Goal: Task Accomplishment & Management: Complete application form

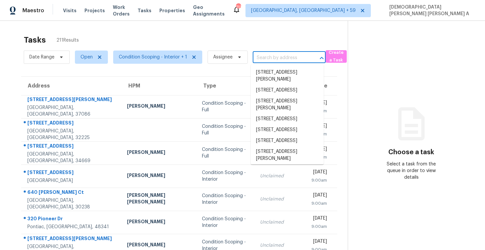
click at [261, 54] on input "text" at bounding box center [280, 58] width 54 height 10
paste input "[STREET_ADDRESS][PERSON_NAME][PERSON_NAME]"
type input "[STREET_ADDRESS][PERSON_NAME][PERSON_NAME]"
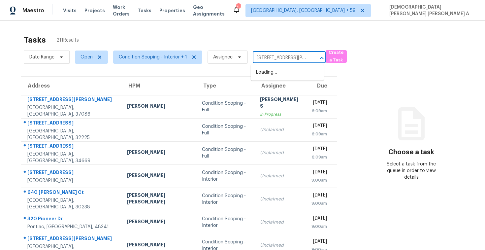
scroll to position [0, 28]
click at [268, 70] on li "[STREET_ADDRESS][PERSON_NAME][PERSON_NAME]" at bounding box center [287, 79] width 73 height 25
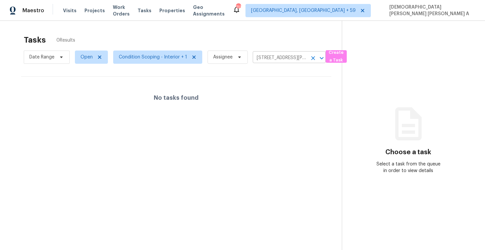
click at [265, 57] on input "[STREET_ADDRESS][PERSON_NAME][PERSON_NAME]" at bounding box center [280, 58] width 54 height 10
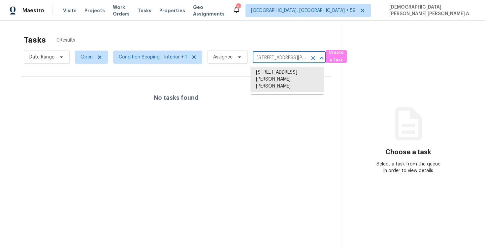
click at [265, 57] on input "[STREET_ADDRESS][PERSON_NAME][PERSON_NAME]" at bounding box center [280, 58] width 54 height 10
paste input "[STREET_ADDRESS]"
type input "[STREET_ADDRESS]"
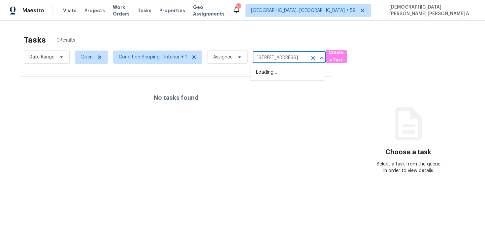
scroll to position [0, 42]
click at [275, 69] on li "[STREET_ADDRESS]" at bounding box center [287, 72] width 73 height 11
click at [83, 58] on span "Open" at bounding box center [87, 57] width 12 height 7
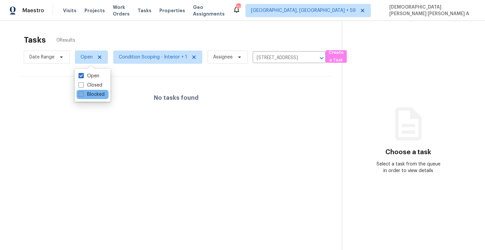
click at [82, 94] on span at bounding box center [81, 93] width 5 height 5
click at [82, 94] on input "Blocked" at bounding box center [81, 93] width 4 height 4
checkbox input "true"
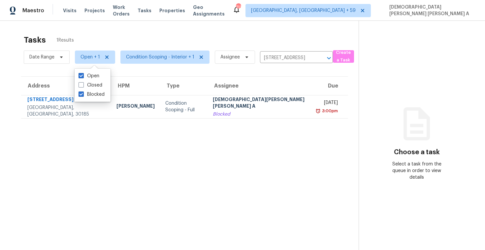
click at [130, 29] on div "Tasks 1 Results Date Range Open + 1 Condition Scoping - Interior + 1 Assignee […" at bounding box center [242, 146] width 485 height 250
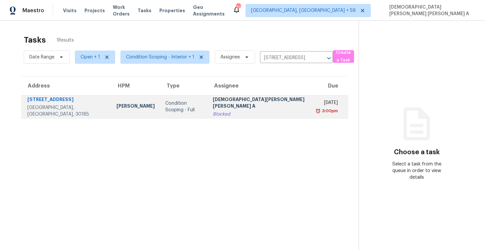
click at [238, 100] on div "[DEMOGRAPHIC_DATA][PERSON_NAME] [PERSON_NAME] A" at bounding box center [260, 103] width 95 height 15
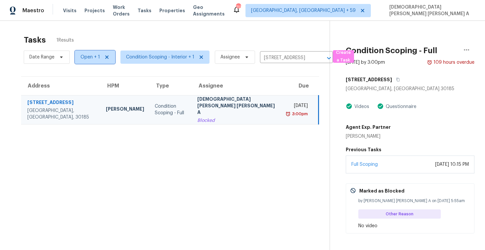
click at [99, 61] on span "Open + 1" at bounding box center [95, 56] width 40 height 13
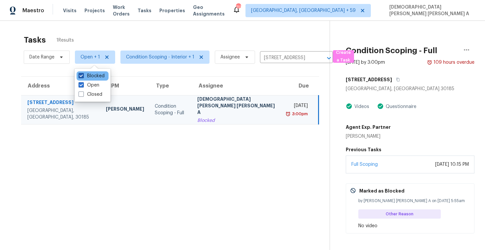
click at [90, 78] on label "Blocked" at bounding box center [92, 76] width 26 height 7
click at [83, 77] on input "Blocked" at bounding box center [81, 75] width 4 height 4
checkbox input "false"
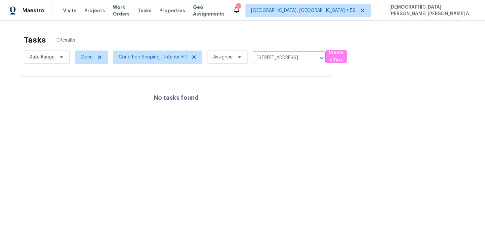
click at [123, 36] on div "Tasks 0 Results" at bounding box center [183, 39] width 318 height 17
click at [157, 59] on span "Condition Scoping - Interior + 1" at bounding box center [153, 57] width 68 height 7
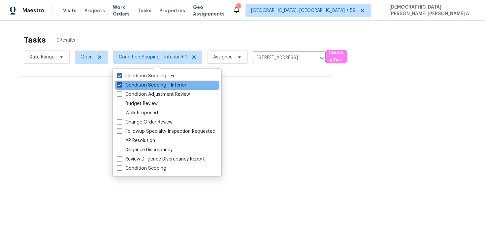
click at [144, 85] on label "Condition Scoping - Interior" at bounding box center [152, 85] width 70 height 7
click at [121, 85] on input "Condition Scoping - Interior" at bounding box center [119, 84] width 4 height 4
checkbox input "false"
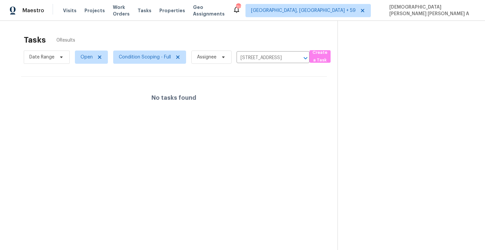
click at [189, 29] on div "Tasks 0 Results Date Range Open Condition Scoping - Full Assignee [STREET_ADDRE…" at bounding box center [242, 146] width 485 height 250
click at [267, 61] on input "[STREET_ADDRESS]" at bounding box center [264, 58] width 54 height 10
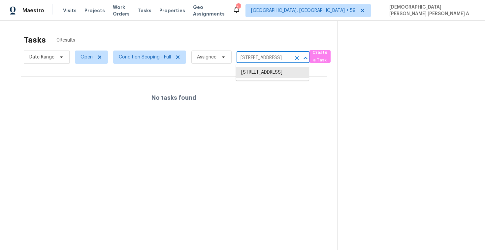
click at [267, 61] on input "[STREET_ADDRESS]" at bounding box center [264, 58] width 54 height 10
paste input "[STREET_ADDRESS][PERSON_NAME][PERSON_NAME]"
type input "[STREET_ADDRESS][PERSON_NAME][PERSON_NAME]"
click at [261, 68] on li "[STREET_ADDRESS][PERSON_NAME][PERSON_NAME]" at bounding box center [272, 79] width 73 height 25
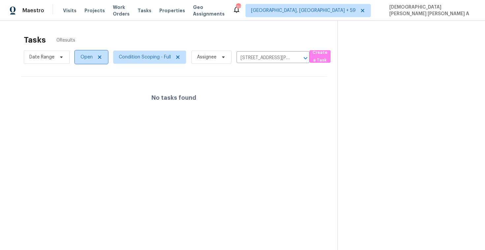
click at [87, 56] on span "Open" at bounding box center [87, 57] width 12 height 7
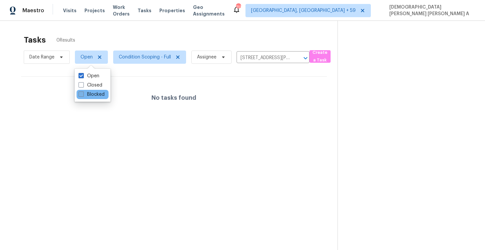
click at [85, 94] on label "Blocked" at bounding box center [92, 94] width 26 height 7
click at [83, 94] on input "Blocked" at bounding box center [81, 93] width 4 height 4
click at [89, 95] on label "Blocked" at bounding box center [92, 94] width 26 height 7
click at [83, 95] on input "Blocked" at bounding box center [81, 93] width 4 height 4
checkbox input "false"
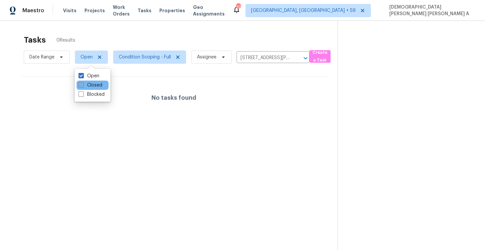
click at [86, 84] on label "Closed" at bounding box center [91, 85] width 24 height 7
click at [83, 84] on input "Closed" at bounding box center [81, 84] width 4 height 4
checkbox input "true"
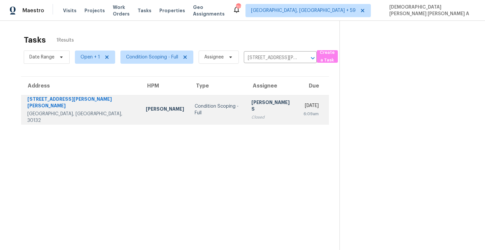
click at [251, 114] on div "Closed" at bounding box center [272, 117] width 42 height 7
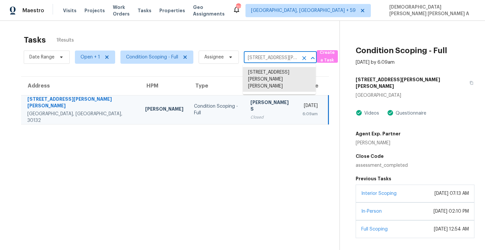
click at [269, 55] on input "[STREET_ADDRESS][PERSON_NAME][PERSON_NAME]" at bounding box center [271, 58] width 54 height 10
paste input "[STREET_ADDRESS]"
type input "[STREET_ADDRESS]"
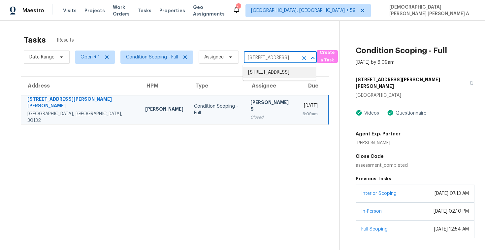
click at [275, 73] on li "[STREET_ADDRESS]" at bounding box center [279, 72] width 73 height 11
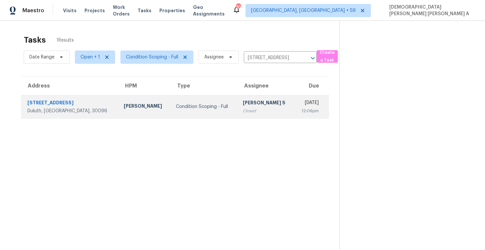
click at [242, 96] on td "[PERSON_NAME] S Closed" at bounding box center [266, 106] width 57 height 23
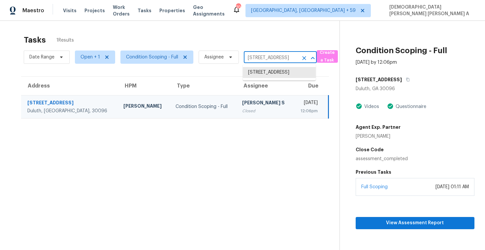
click at [256, 53] on input "[STREET_ADDRESS]" at bounding box center [271, 58] width 54 height 10
paste input "[STREET_ADDRESS]"
type input "[STREET_ADDRESS]"
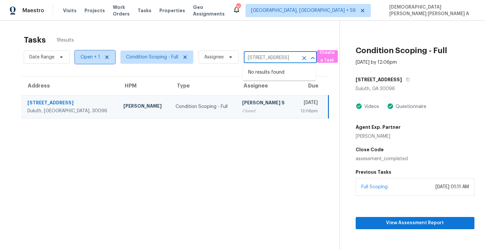
click at [100, 57] on span "Open + 1" at bounding box center [95, 56] width 40 height 13
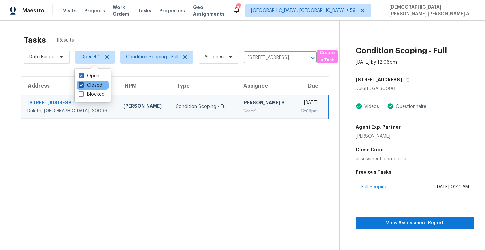
click at [89, 86] on label "Closed" at bounding box center [91, 85] width 24 height 7
click at [83, 86] on input "Closed" at bounding box center [81, 84] width 4 height 4
checkbox input "false"
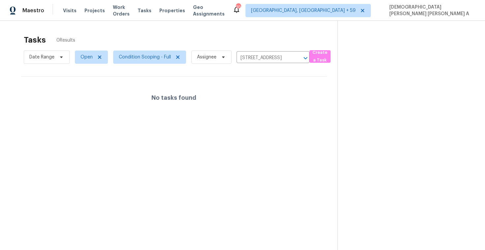
click at [143, 30] on div "Tasks 0 Results Date Range Open Condition Scoping - Full Assignee [STREET_ADDRE…" at bounding box center [242, 146] width 485 height 250
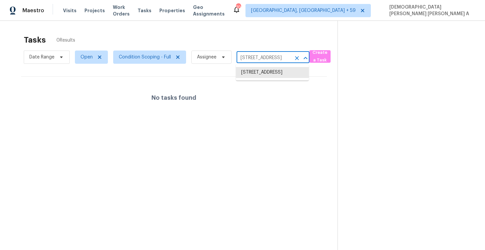
click at [258, 58] on input "[STREET_ADDRESS]" at bounding box center [264, 58] width 54 height 10
paste input "[STREET_ADDRESS]"
click at [268, 58] on input "[STREET_ADDRESS]" at bounding box center [264, 58] width 54 height 10
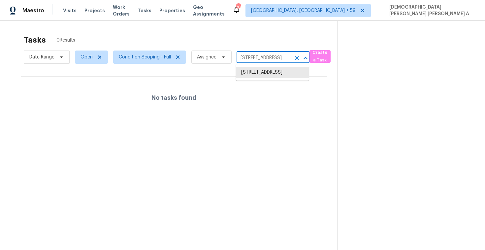
paste input "[STREET_ADDRESS]"
type input "[STREET_ADDRESS]"
click at [273, 70] on li "[STREET_ADDRESS]" at bounding box center [272, 72] width 73 height 11
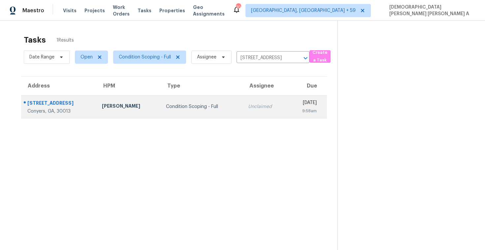
click at [243, 105] on td "Unclaimed" at bounding box center [265, 106] width 45 height 23
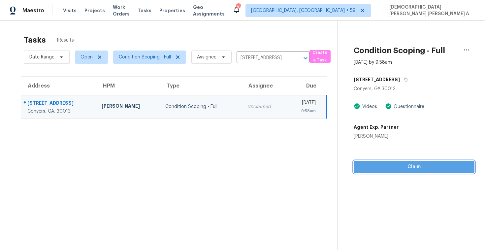
click at [396, 165] on span "Claim" at bounding box center [414, 167] width 110 height 8
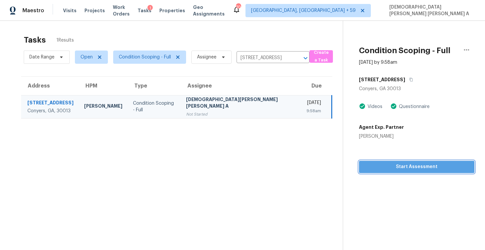
click at [386, 163] on span "Start Assessment" at bounding box center [416, 167] width 105 height 8
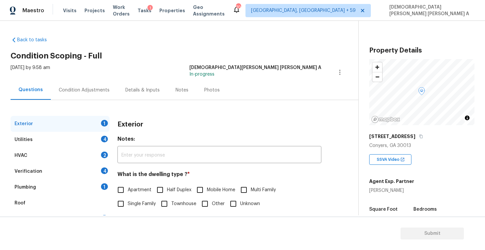
click at [150, 64] on div "Back to tasks Condition Scoping - Full [DATE] by 9:58 am [PERSON_NAME] [PERSON_…" at bounding box center [185, 157] width 348 height 252
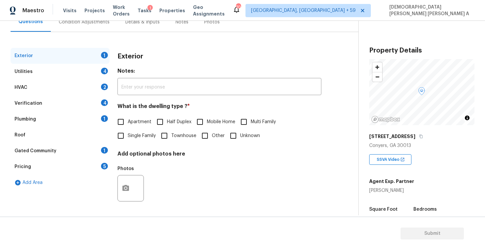
click at [124, 132] on input "Single Family" at bounding box center [121, 136] width 14 height 14
checkbox input "true"
click at [73, 76] on div "Utilities 4" at bounding box center [60, 72] width 99 height 16
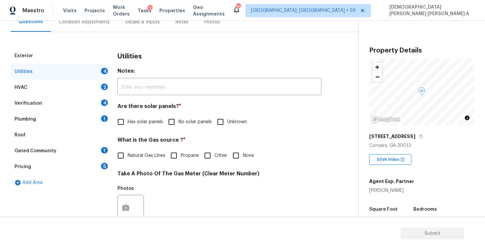
scroll to position [93, 0]
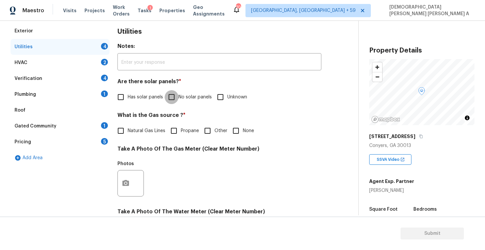
click at [170, 93] on input "No solar panels" at bounding box center [172, 97] width 14 height 14
checkbox input "true"
click at [124, 133] on input "Natural Gas Lines" at bounding box center [121, 131] width 14 height 14
checkbox input "true"
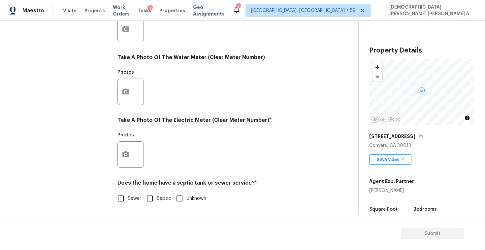
click at [120, 198] on input "Sewer" at bounding box center [121, 198] width 14 height 14
checkbox input "true"
click at [126, 147] on button "button" at bounding box center [126, 155] width 16 height 26
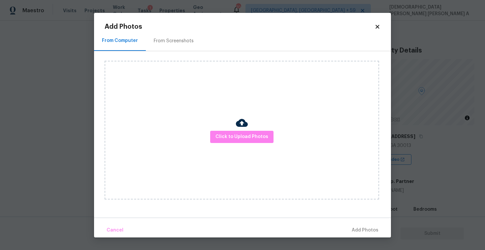
click at [227, 143] on div "Click to Upload Photos" at bounding box center [242, 130] width 275 height 139
click at [233, 133] on span "Click to Upload Photos" at bounding box center [241, 137] width 53 height 8
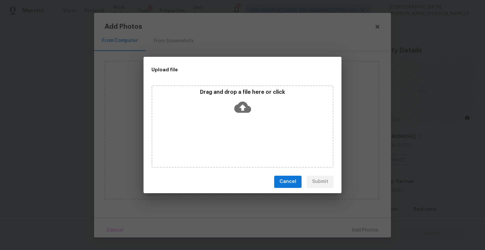
click at [235, 113] on icon at bounding box center [242, 107] width 17 height 17
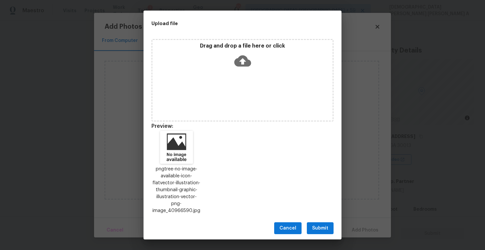
click at [320, 225] on span "Submit" at bounding box center [320, 228] width 16 height 8
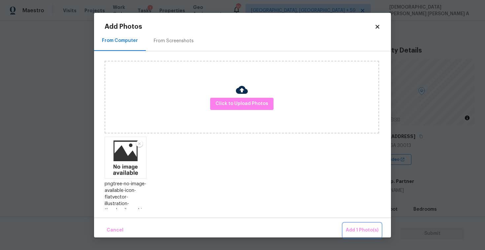
click at [350, 233] on span "Add 1 Photo(s)" at bounding box center [362, 230] width 33 height 8
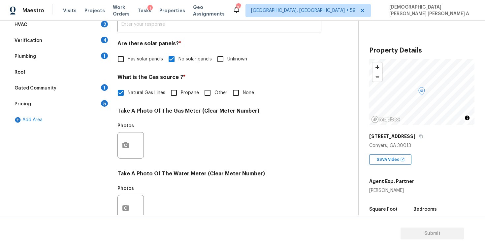
scroll to position [44, 0]
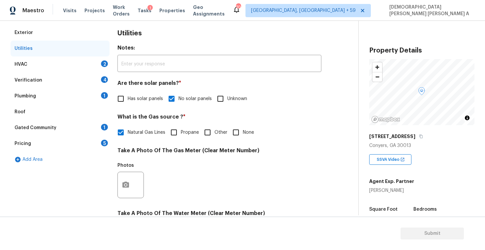
click at [84, 65] on div "HVAC 2" at bounding box center [60, 64] width 99 height 16
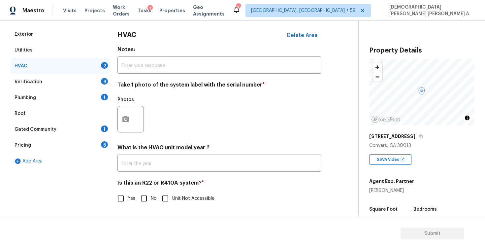
scroll to position [90, 0]
click at [146, 200] on input "No" at bounding box center [144, 198] width 14 height 14
checkbox input "true"
click at [128, 110] on button "button" at bounding box center [126, 119] width 16 height 26
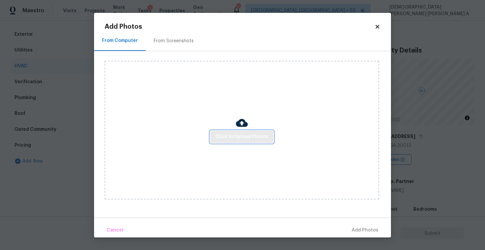
click at [246, 135] on span "Click to Upload Photos" at bounding box center [241, 137] width 53 height 8
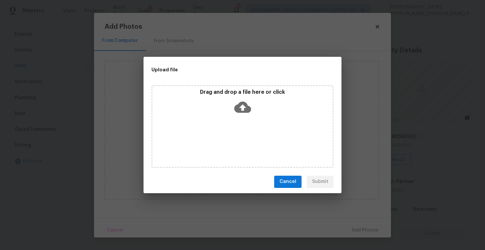
click at [239, 106] on icon at bounding box center [242, 106] width 17 height 11
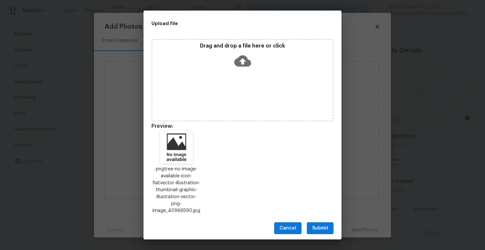
click at [321, 224] on span "Submit" at bounding box center [320, 228] width 16 height 8
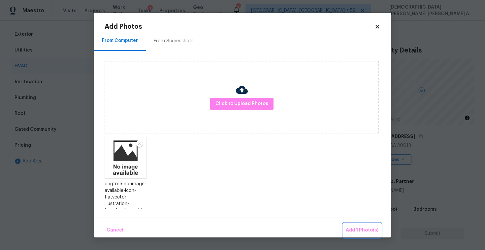
click at [368, 232] on span "Add 1 Photo(s)" at bounding box center [362, 230] width 33 height 8
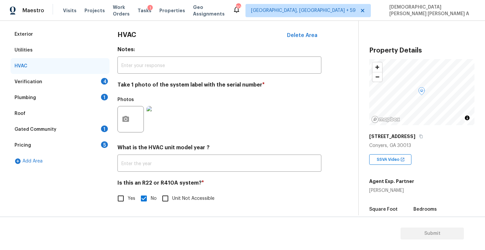
click at [80, 83] on div "Verification 4" at bounding box center [60, 82] width 99 height 16
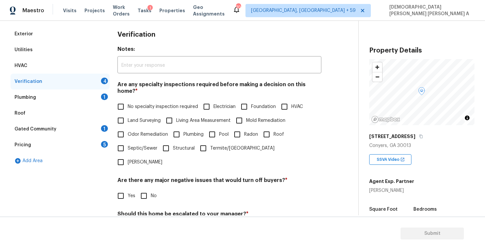
scroll to position [90, 0]
click at [122, 99] on input "No specialty inspection required" at bounding box center [121, 106] width 14 height 14
checkbox input "true"
click at [141, 188] on input "No" at bounding box center [144, 195] width 14 height 14
checkbox input "true"
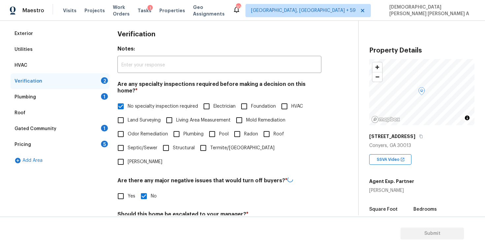
click at [142, 223] on input "No" at bounding box center [144, 230] width 14 height 14
checkbox input "true"
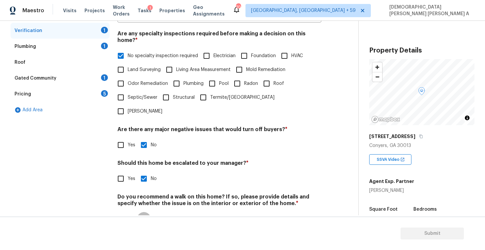
click at [143, 212] on input "No" at bounding box center [144, 219] width 14 height 14
checkbox input "true"
click at [122, 50] on input "No specialty inspection required" at bounding box center [121, 56] width 14 height 14
checkbox input "false"
click at [282, 51] on input "HVAC" at bounding box center [285, 56] width 14 height 14
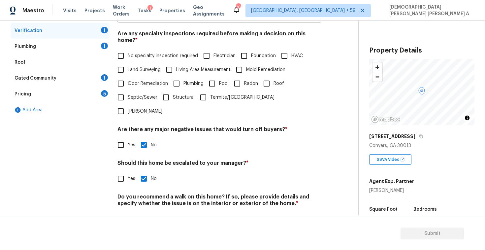
checkbox input "true"
click at [96, 50] on div "Plumbing 1" at bounding box center [60, 47] width 99 height 16
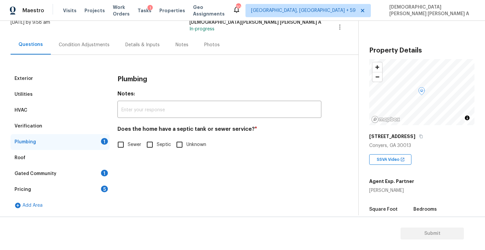
scroll to position [45, 0]
click at [121, 145] on input "Sewer" at bounding box center [121, 145] width 14 height 14
checkbox input "true"
click at [67, 170] on div "Gated Community 1" at bounding box center [60, 174] width 99 height 16
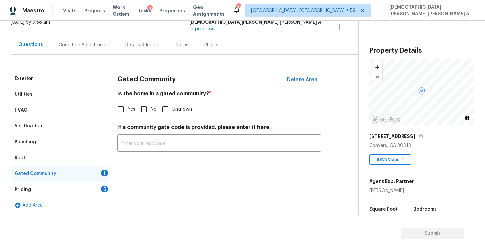
click at [147, 114] on input "No" at bounding box center [144, 109] width 14 height 14
checkbox input "true"
click at [71, 186] on div "Pricing 5" at bounding box center [60, 189] width 99 height 16
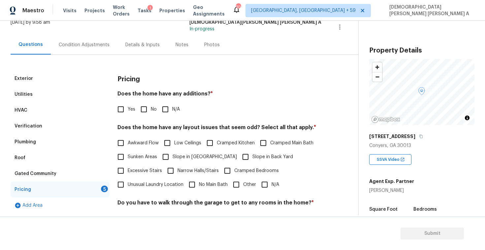
click at [146, 104] on input "No" at bounding box center [144, 109] width 14 height 14
checkbox input "true"
click at [266, 183] on input "N/A" at bounding box center [265, 185] width 14 height 14
checkbox input "true"
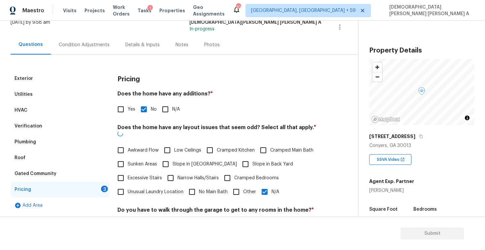
scroll to position [110, 0]
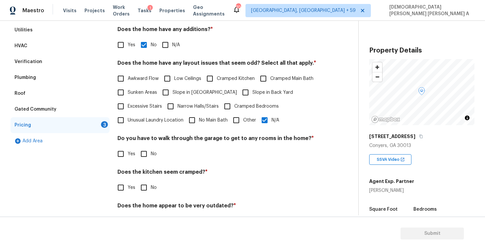
click at [148, 153] on input "No" at bounding box center [144, 154] width 14 height 14
checkbox input "true"
click at [142, 179] on div "Does the kitchen seem cramped? * Yes No" at bounding box center [219, 182] width 204 height 26
click at [145, 191] on input "No" at bounding box center [144, 187] width 14 height 14
checkbox input "true"
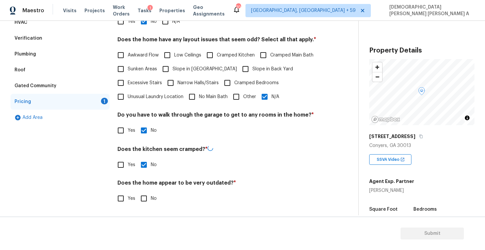
scroll to position [132, 0]
click at [145, 191] on input "No" at bounding box center [144, 198] width 14 height 14
checkbox input "true"
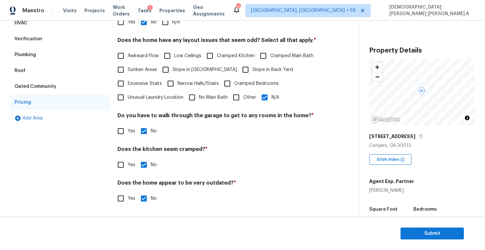
scroll to position [0, 0]
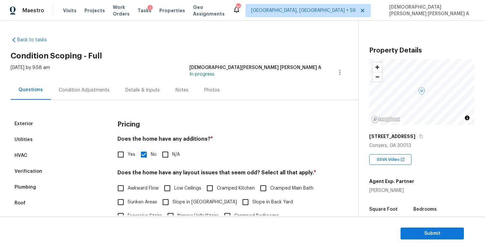
click at [80, 84] on div "Condition Adjustments" at bounding box center [84, 89] width 67 height 19
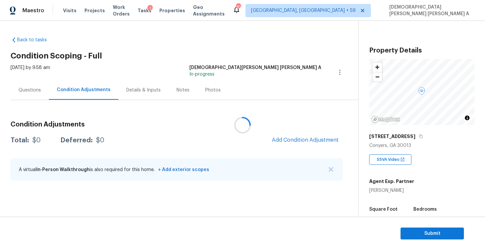
scroll to position [91, 0]
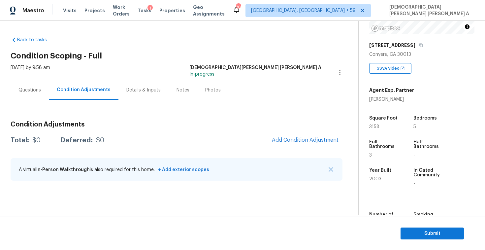
click at [251, 47] on div "Back to tasks Condition Scoping - Full [DATE] by 9:58 am [PERSON_NAME] [PERSON_…" at bounding box center [185, 109] width 348 height 157
click at [212, 90] on div "Photos" at bounding box center [213, 90] width 16 height 7
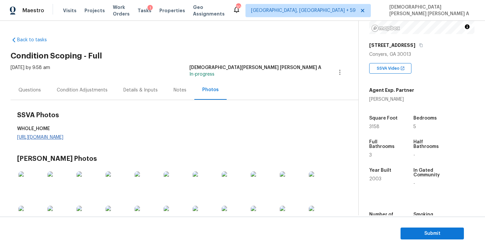
scroll to position [9, 0]
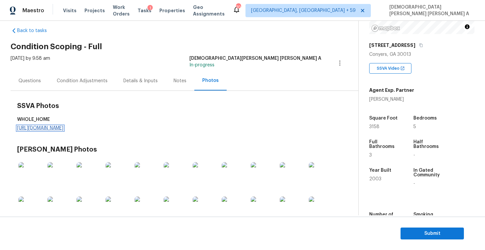
click at [63, 129] on link "[URL][DOMAIN_NAME]" at bounding box center [40, 128] width 46 height 5
drag, startPoint x: 404, startPoint y: 99, endPoint x: 368, endPoint y: 100, distance: 36.0
click at [368, 100] on div "Property Details © Mapbox © OpenStreetMap Improve this map [STREET_ADDRESS] SSV…" at bounding box center [417, 101] width 116 height 342
copy div "[PERSON_NAME]"
click at [150, 13] on span "Tasks" at bounding box center [145, 10] width 14 height 5
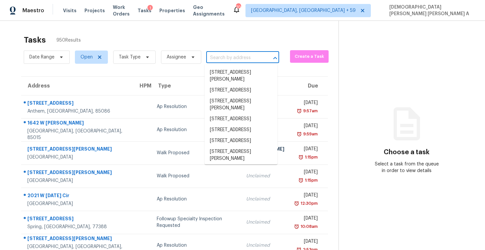
click at [229, 56] on input "text" at bounding box center [233, 58] width 54 height 10
paste input "[URL][DOMAIN_NAME]"
type input "[URL][DOMAIN_NAME]"
paste input "[STREET_ADDRESS]"
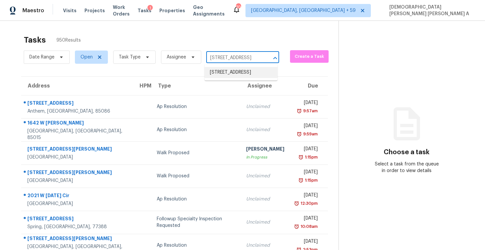
type input "[STREET_ADDRESS]"
click at [237, 69] on li "[STREET_ADDRESS]" at bounding box center [241, 72] width 73 height 11
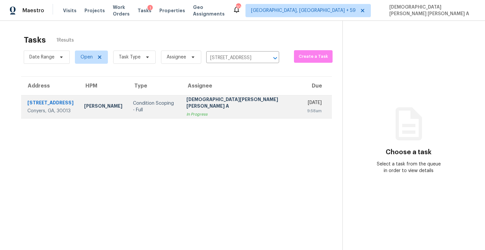
click at [223, 101] on div "[DEMOGRAPHIC_DATA][PERSON_NAME] [PERSON_NAME] A" at bounding box center [241, 103] width 110 height 15
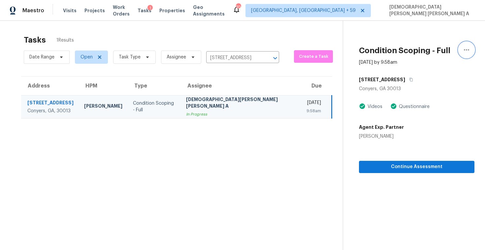
click at [463, 45] on button "button" at bounding box center [467, 50] width 16 height 16
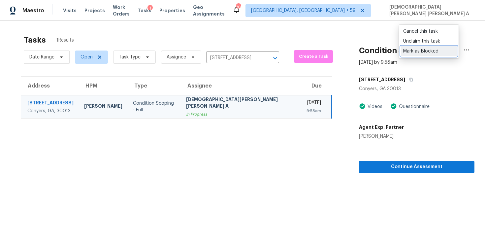
click at [440, 46] on link "Mark as Blocked" at bounding box center [429, 51] width 56 height 10
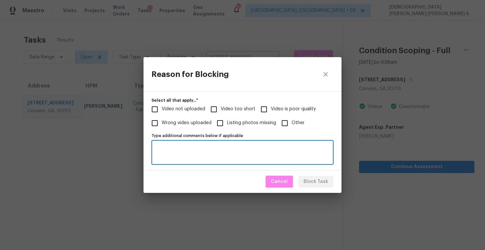
click at [229, 154] on textarea "Type additional comments below if applicable" at bounding box center [242, 153] width 174 height 14
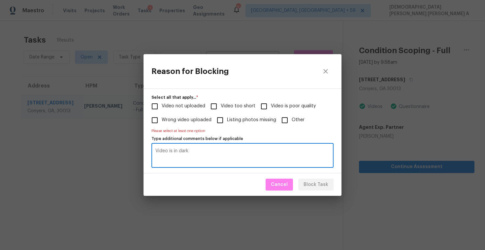
type textarea "Video is in dark"
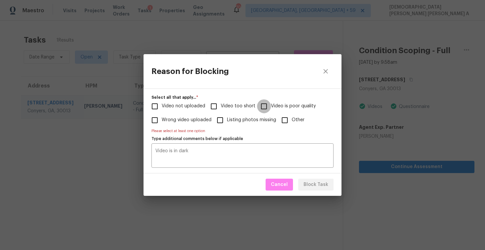
click at [264, 110] on input "Video is poor quality" at bounding box center [264, 106] width 14 height 14
checkbox input "true"
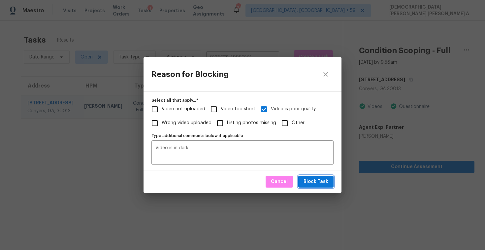
click at [317, 180] on span "Block Task" at bounding box center [316, 182] width 25 height 8
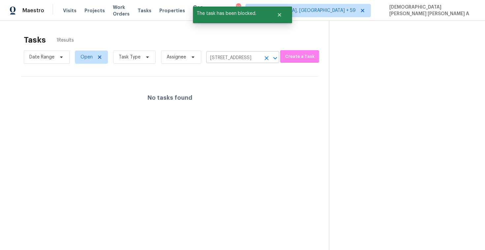
click at [263, 58] on icon "Clear" at bounding box center [266, 58] width 7 height 7
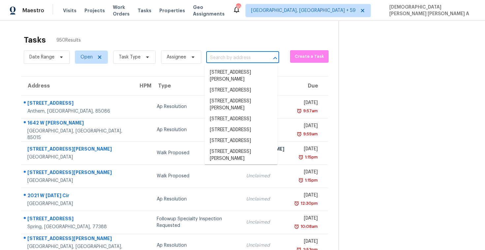
click at [249, 60] on input "text" at bounding box center [233, 58] width 54 height 10
paste input "[STREET_ADDRESS]"
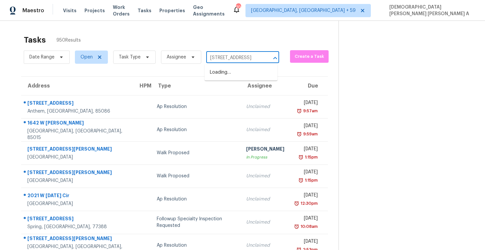
scroll to position [0, 33]
type input "[STREET_ADDRESS]"
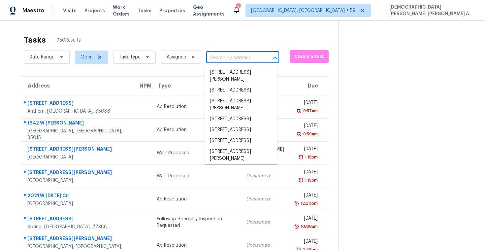
scroll to position [0, 0]
paste input "[STREET_ADDRESS]"
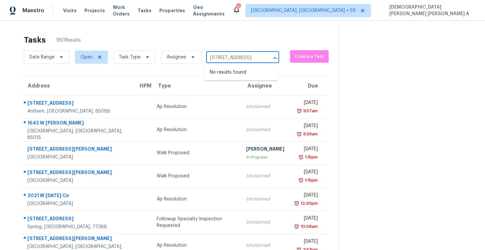
scroll to position [0, 33]
type input "[STREET_ADDRESS]"
click at [249, 78] on li "[STREET_ADDRESS]" at bounding box center [241, 72] width 73 height 11
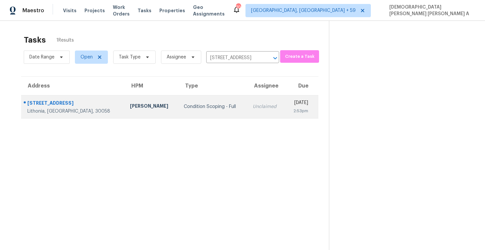
click at [247, 112] on td "Unclaimed" at bounding box center [266, 106] width 38 height 23
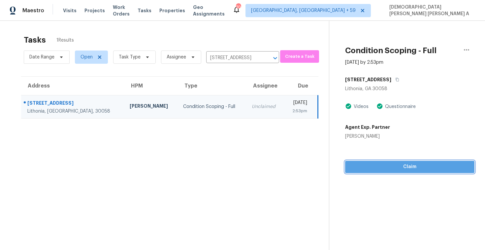
click at [407, 167] on span "Claim" at bounding box center [409, 167] width 119 height 8
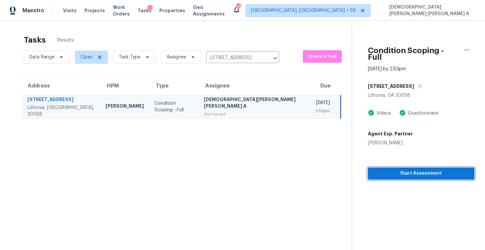
click at [385, 170] on span "Start Assessment" at bounding box center [421, 173] width 96 height 8
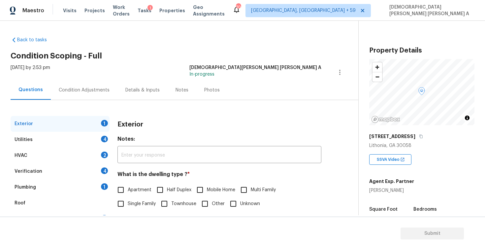
click at [160, 64] on div "[DATE] by 2:53 pm [PERSON_NAME] [PERSON_NAME] A In-progress" at bounding box center [185, 72] width 348 height 16
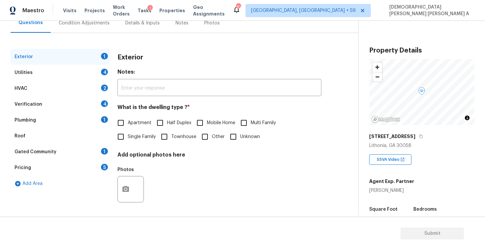
click at [122, 139] on input "Single Family" at bounding box center [121, 137] width 14 height 14
checkbox input "true"
click at [84, 76] on div "Utilities 4" at bounding box center [60, 73] width 99 height 16
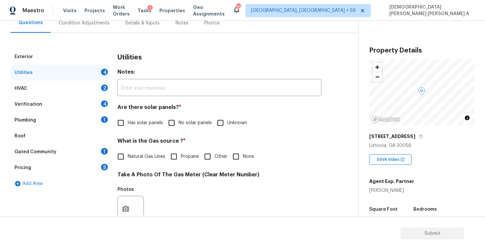
scroll to position [115, 0]
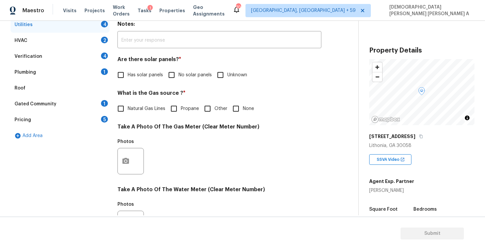
click at [168, 76] on input "No solar panels" at bounding box center [172, 75] width 14 height 14
checkbox input "true"
click at [125, 96] on h4 "What is the Gas source ? *" at bounding box center [219, 94] width 204 height 9
click at [118, 110] on input "Natural Gas Lines" at bounding box center [121, 109] width 14 height 14
checkbox input "true"
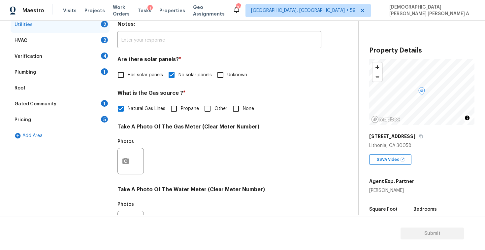
scroll to position [247, 0]
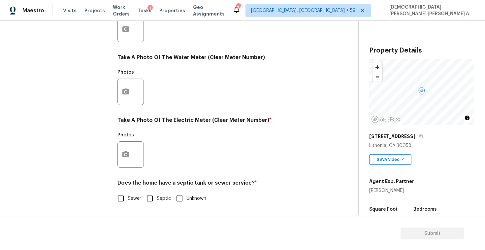
click at [116, 190] on div "Exterior Utilities 2 HVAC 2 Verification 4 Plumbing 1 Roof Gated Community 1 Pr…" at bounding box center [177, 41] width 332 height 344
click at [120, 202] on input "Sewer" at bounding box center [121, 198] width 14 height 14
checkbox input "true"
click at [150, 198] on input "Septic" at bounding box center [150, 199] width 14 height 14
checkbox input "true"
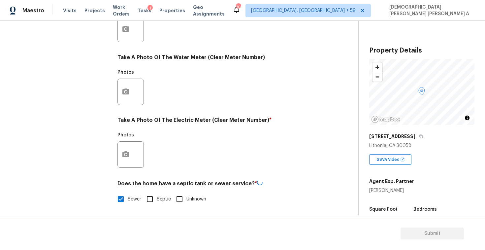
checkbox input "false"
click at [132, 164] on div at bounding box center [130, 154] width 26 height 26
click at [115, 151] on div "Exterior Utilities 1 HVAC 2 Verification 4 Plumbing 1 Roof Gated Community 1 Pr…" at bounding box center [177, 41] width 332 height 344
click at [121, 151] on button "button" at bounding box center [126, 155] width 16 height 26
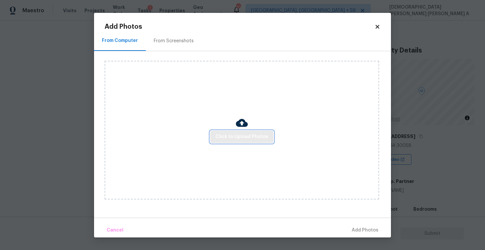
click at [229, 137] on span "Click to Upload Photos" at bounding box center [241, 137] width 53 height 8
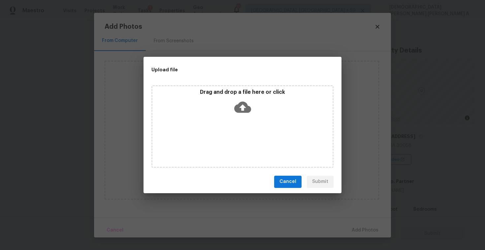
click at [234, 117] on div "Drag and drop a file here or click" at bounding box center [242, 126] width 182 height 82
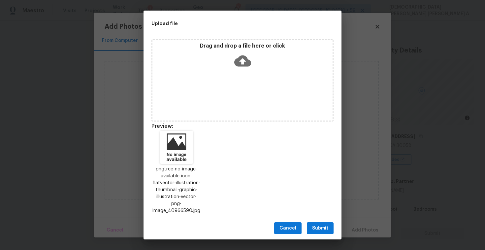
click at [318, 225] on span "Submit" at bounding box center [320, 228] width 16 height 8
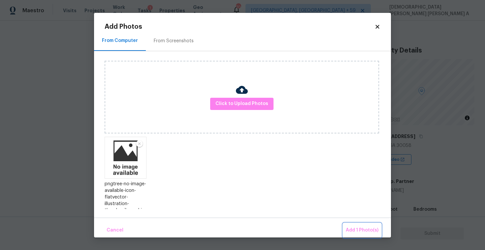
click at [375, 228] on span "Add 1 Photo(s)" at bounding box center [362, 230] width 33 height 8
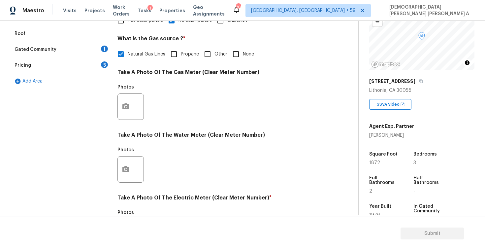
scroll to position [69, 0]
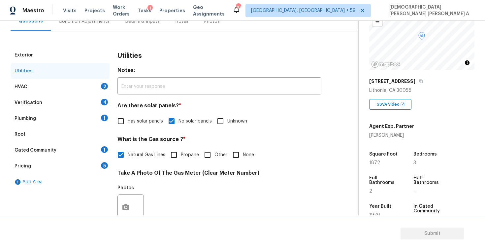
click at [81, 90] on div "HVAC 2" at bounding box center [60, 87] width 99 height 16
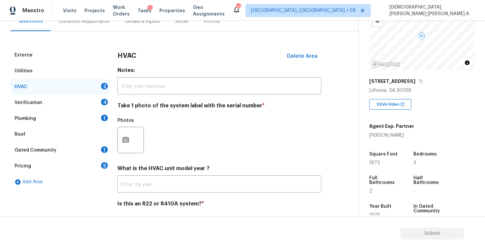
scroll to position [90, 0]
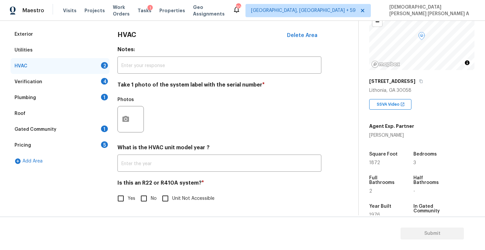
click at [139, 196] on input "No" at bounding box center [144, 198] width 14 height 14
checkbox input "true"
click at [126, 127] on button "button" at bounding box center [126, 119] width 16 height 26
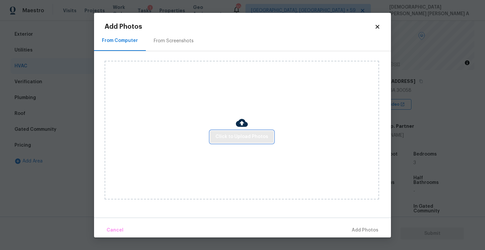
click at [258, 136] on span "Click to Upload Photos" at bounding box center [241, 137] width 53 height 8
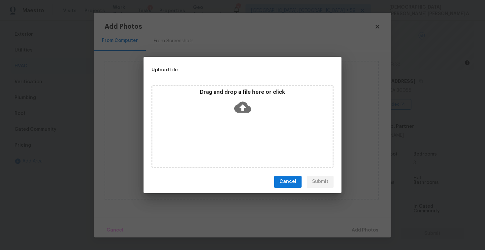
click at [245, 111] on icon at bounding box center [242, 106] width 17 height 11
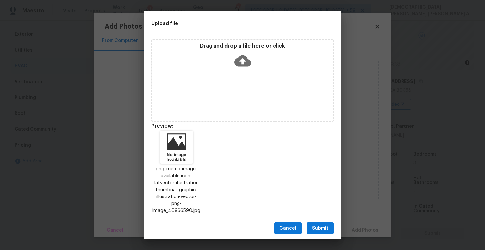
click at [321, 225] on span "Submit" at bounding box center [320, 228] width 16 height 8
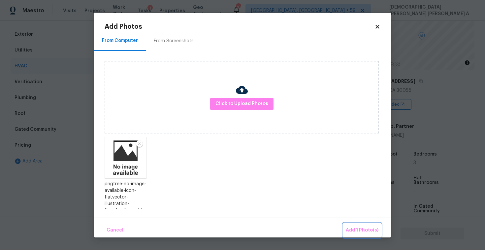
click at [371, 226] on span "Add 1 Photo(s)" at bounding box center [362, 230] width 33 height 8
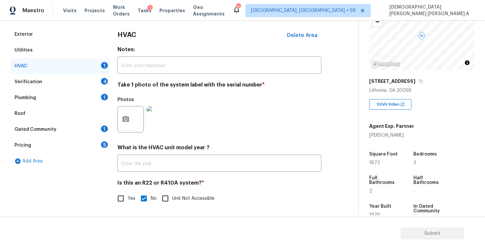
click at [77, 81] on div "Verification 4" at bounding box center [60, 82] width 99 height 16
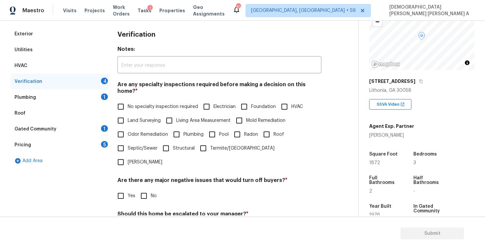
click at [120, 102] on input "No specialty inspection required" at bounding box center [121, 107] width 14 height 14
checkbox input "true"
click at [141, 189] on input "No" at bounding box center [144, 196] width 14 height 14
checkbox input "true"
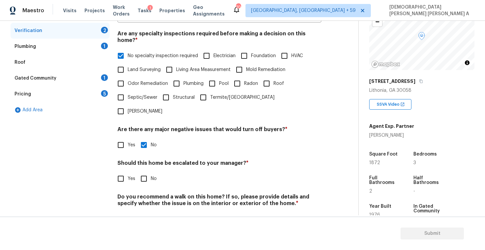
click at [149, 172] on input "No" at bounding box center [144, 179] width 14 height 14
checkbox input "true"
click at [145, 212] on input "No" at bounding box center [144, 219] width 14 height 14
checkbox input "true"
click at [75, 48] on div "Plumbing 1" at bounding box center [60, 47] width 99 height 16
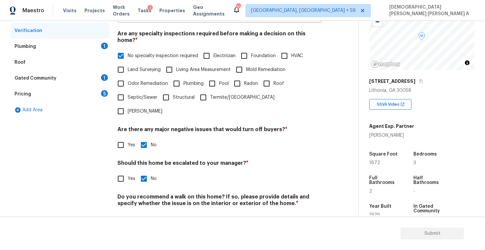
scroll to position [45, 0]
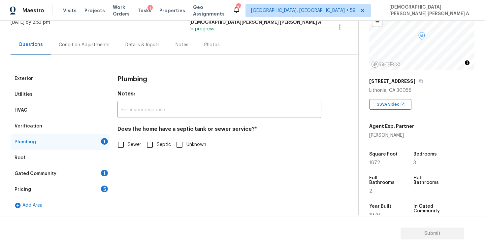
click at [162, 145] on span "Septic" at bounding box center [164, 144] width 14 height 7
click at [157, 145] on input "Septic" at bounding box center [150, 145] width 14 height 14
checkbox input "true"
click at [96, 175] on div "Gated Community 1" at bounding box center [60, 174] width 99 height 16
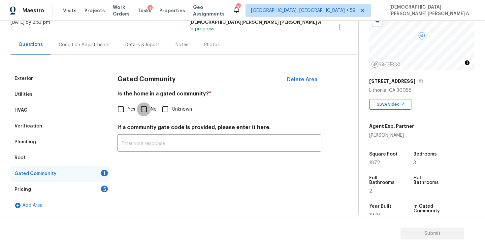
click at [147, 109] on input "No" at bounding box center [144, 109] width 14 height 14
checkbox input "true"
click at [75, 197] on div "Pricing 5" at bounding box center [60, 189] width 99 height 16
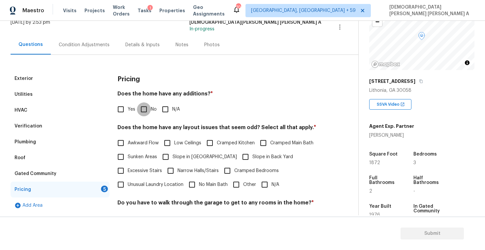
click at [141, 112] on input "No" at bounding box center [144, 109] width 14 height 14
checkbox input "true"
click at [266, 189] on input "N/A" at bounding box center [265, 185] width 14 height 14
checkbox input "true"
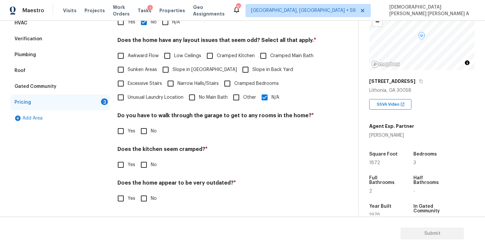
scroll to position [132, 0]
click at [140, 123] on div "Do you have to walk through the garage to get to any rooms in the home? * Yes No" at bounding box center [219, 125] width 204 height 26
click at [140, 129] on input "No" at bounding box center [144, 131] width 14 height 14
checkbox input "true"
click at [140, 166] on input "No" at bounding box center [144, 165] width 14 height 14
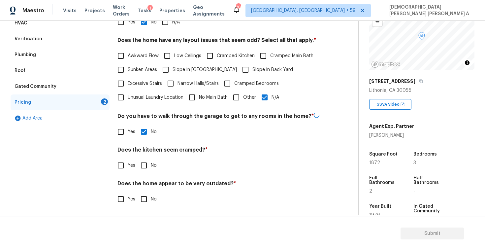
checkbox input "true"
click at [147, 202] on input "No" at bounding box center [144, 199] width 14 height 14
checkbox input "true"
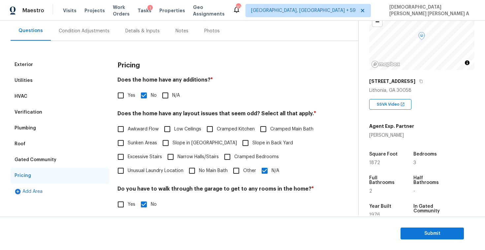
scroll to position [0, 0]
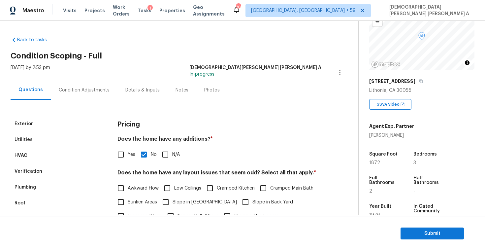
click at [79, 99] on div "Condition Adjustments" at bounding box center [84, 89] width 67 height 19
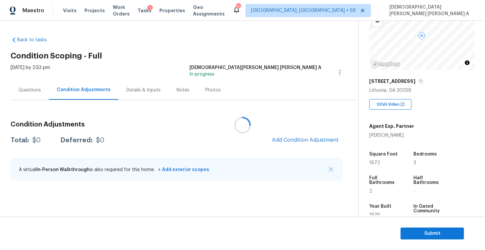
scroll to position [86, 0]
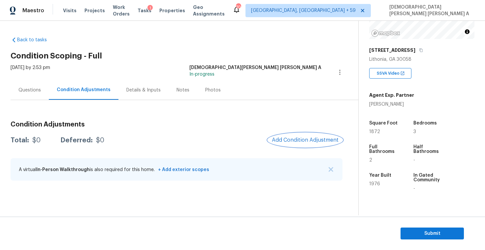
click at [278, 143] on span "Add Condition Adjustment" at bounding box center [305, 140] width 67 height 6
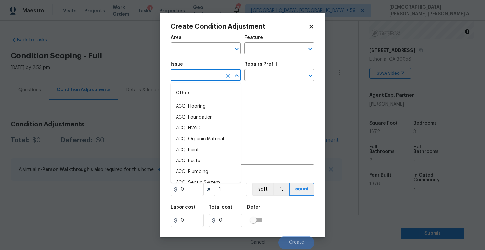
click at [198, 77] on input "text" at bounding box center [196, 76] width 51 height 10
click at [196, 140] on li "Pet Odor" at bounding box center [206, 139] width 70 height 11
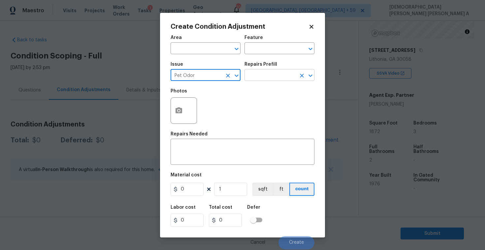
type input "Pet Odor"
click at [255, 75] on input "text" at bounding box center [270, 76] width 51 height 10
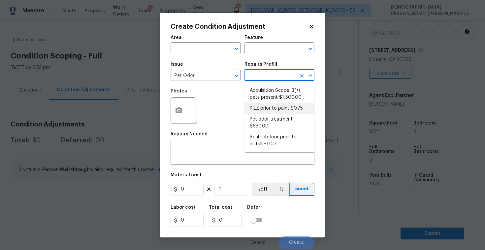
click at [260, 109] on li "KILZ prior to paint $0.75" at bounding box center [280, 108] width 70 height 11
type textarea "Apply odor blocking kilz primer prior to paint for odor in home."
type input "0.75"
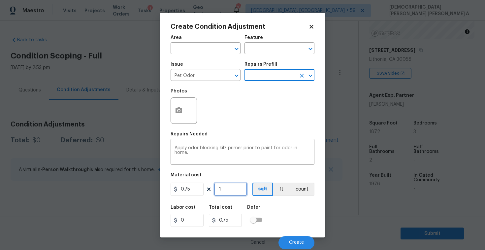
click at [233, 195] on input "1" at bounding box center [230, 188] width 33 height 13
type input "18"
type input "13.5"
type input "187"
type input "140.25"
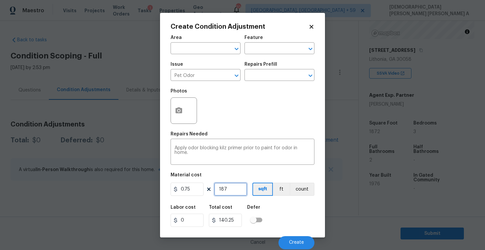
type input "1872"
type input "1404"
type input "1872"
click at [296, 240] on span "Create" at bounding box center [296, 242] width 15 height 5
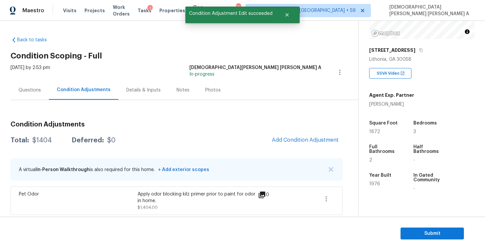
click at [206, 90] on div "Photos" at bounding box center [213, 90] width 16 height 7
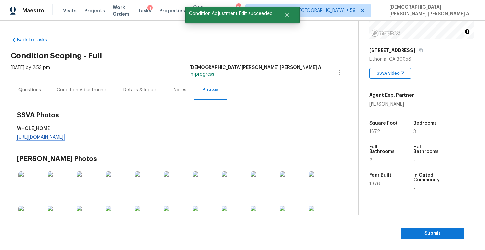
click at [63, 137] on link "[URL][DOMAIN_NAME]" at bounding box center [40, 137] width 46 height 5
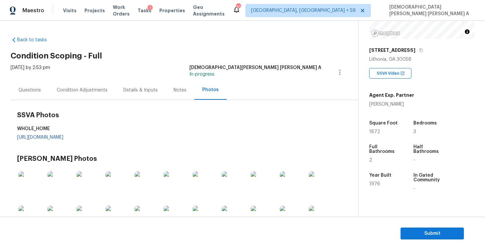
click at [34, 85] on div "Questions" at bounding box center [30, 89] width 38 height 19
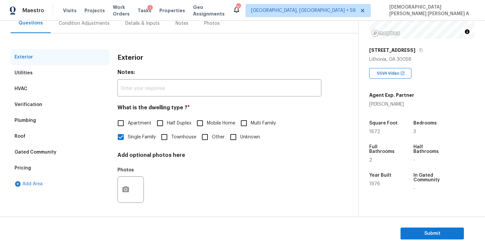
click at [33, 171] on div "Pricing" at bounding box center [60, 168] width 99 height 16
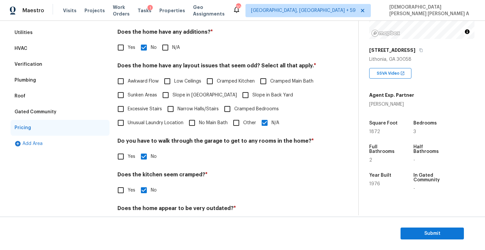
scroll to position [106, 0]
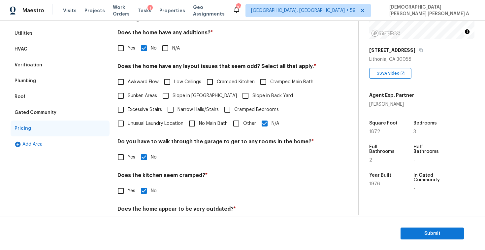
click at [264, 123] on input "N/A" at bounding box center [265, 123] width 14 height 14
checkbox input "false"
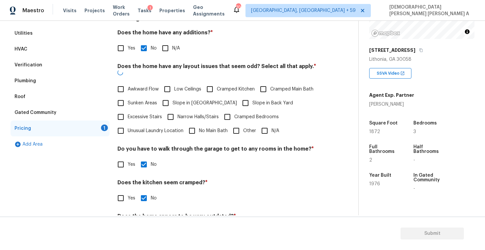
click at [162, 96] on input "Slope in [GEOGRAPHIC_DATA]" at bounding box center [166, 103] width 14 height 14
checkbox input "true"
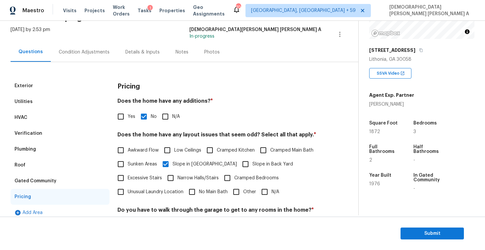
click at [78, 50] on div "Condition Adjustments" at bounding box center [84, 52] width 51 height 7
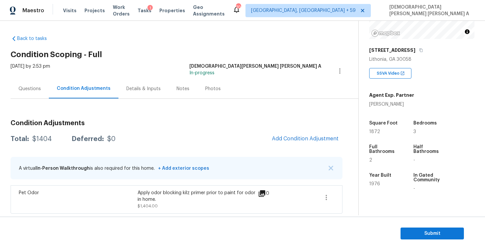
scroll to position [2, 0]
click at [301, 142] on button "Add Condition Adjustment" at bounding box center [305, 138] width 75 height 14
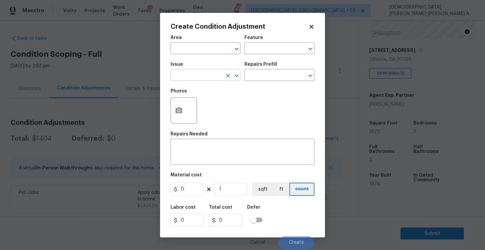
click at [200, 73] on input "text" at bounding box center [196, 76] width 51 height 10
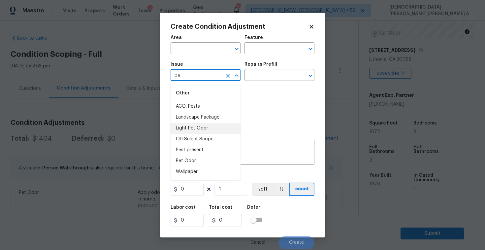
click at [201, 125] on li "Light Pet Odor" at bounding box center [206, 128] width 70 height 11
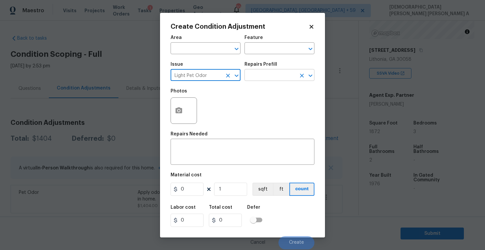
type input "Light Pet Odor"
click at [270, 77] on input "text" at bounding box center [270, 76] width 51 height 10
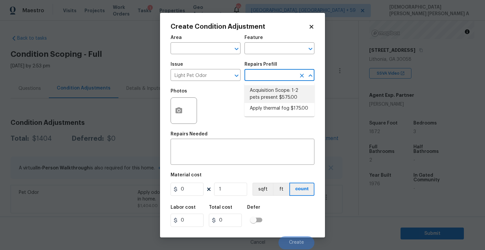
click at [264, 87] on li "Acquisition Scope: 1-2 pets present $575.00" at bounding box center [280, 94] width 70 height 18
type textarea "Acquisition Scope: 1-2 pets present"
type input "575"
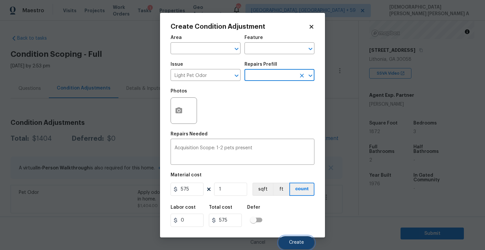
click at [293, 245] on span "Create" at bounding box center [296, 242] width 15 height 5
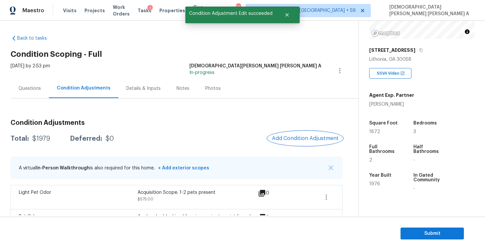
scroll to position [26, 0]
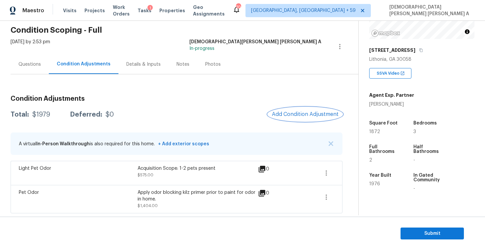
click at [303, 112] on span "Add Condition Adjustment" at bounding box center [305, 114] width 67 height 6
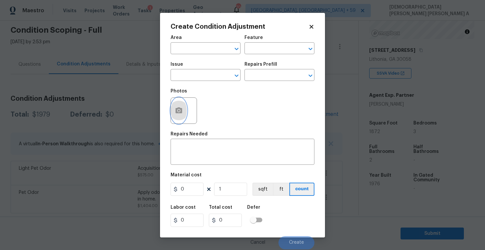
click at [179, 117] on button "button" at bounding box center [179, 111] width 16 height 26
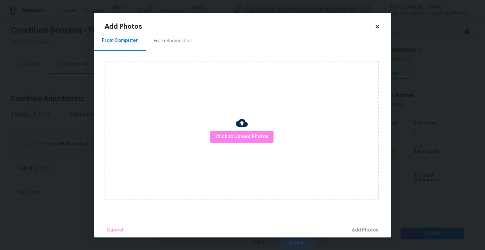
click at [173, 51] on div "Click to Upload Photos" at bounding box center [248, 130] width 286 height 158
click at [170, 41] on div "From Screenshots" at bounding box center [174, 41] width 40 height 7
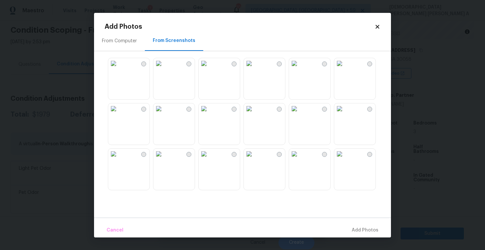
click at [159, 69] on img at bounding box center [158, 63] width 11 height 11
click at [209, 69] on img at bounding box center [204, 63] width 11 height 11
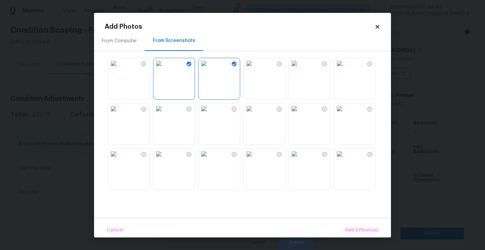
click at [299, 114] on img at bounding box center [294, 108] width 11 height 11
click at [372, 232] on span "Add 3 Photo(s)" at bounding box center [361, 230] width 33 height 8
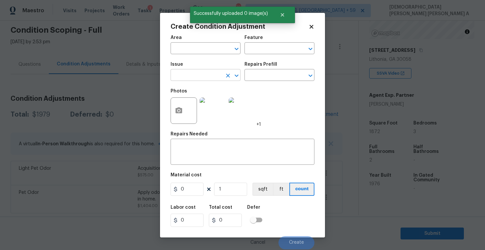
click at [204, 78] on input "text" at bounding box center [196, 76] width 51 height 10
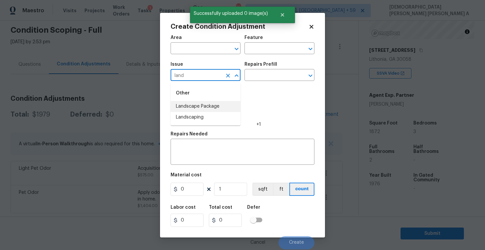
click at [203, 104] on li "Landscape Package" at bounding box center [206, 106] width 70 height 11
type input "Landscape Package"
click at [271, 75] on input "text" at bounding box center [270, 76] width 51 height 10
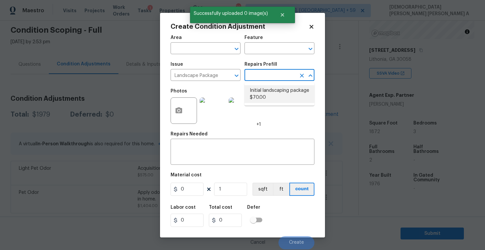
click at [265, 97] on li "Initial landscaping package $70.00" at bounding box center [280, 94] width 70 height 18
type input "Home Readiness Packages"
type textarea "Mowing of grass up to 6" in height. Mow, edge along driveways & sidewalks, trim…"
type input "70"
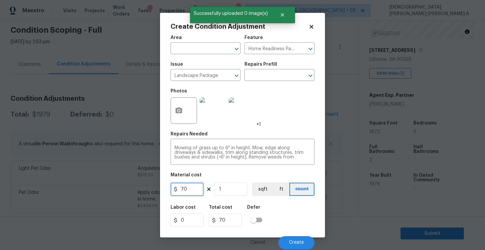
click at [189, 190] on input "70" at bounding box center [187, 188] width 33 height 13
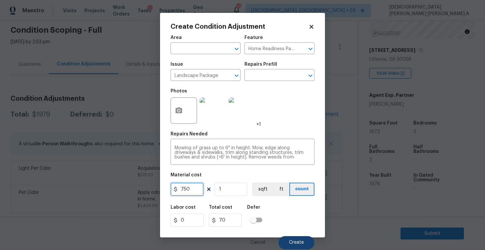
type input "750"
click at [293, 241] on span "Create" at bounding box center [296, 242] width 15 height 5
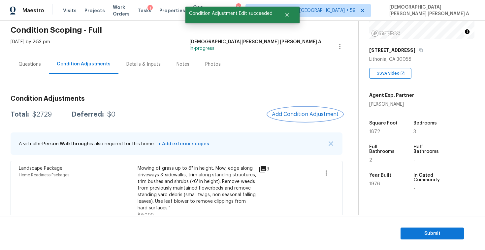
click at [294, 116] on span "Add Condition Adjustment" at bounding box center [305, 114] width 67 height 6
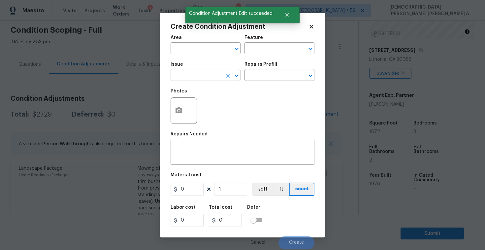
click at [194, 73] on input "text" at bounding box center [196, 76] width 51 height 10
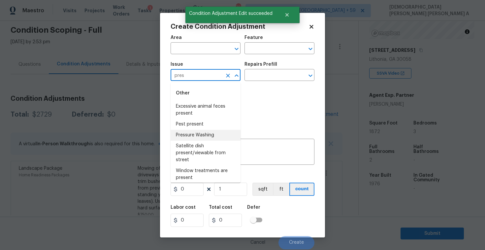
click at [199, 134] on li "Pressure Washing" at bounding box center [206, 135] width 70 height 11
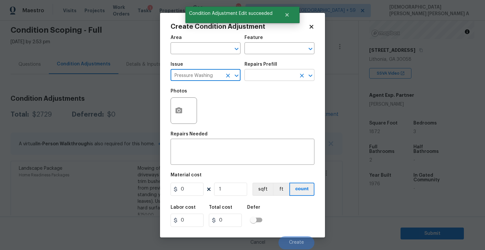
type input "Pressure Washing"
click at [270, 78] on input "text" at bounding box center [270, 76] width 51 height 10
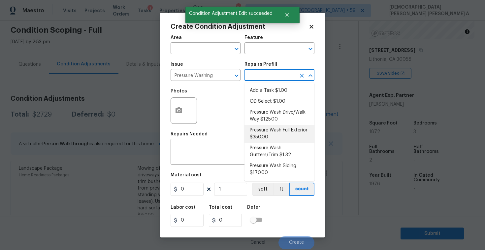
click at [269, 127] on li "Pressure Wash Full Exterior $350.00" at bounding box center [280, 134] width 70 height 18
type input "Siding"
type textarea "Pressure wash the House, Flatwork, Deck and Garage interior."
type input "350"
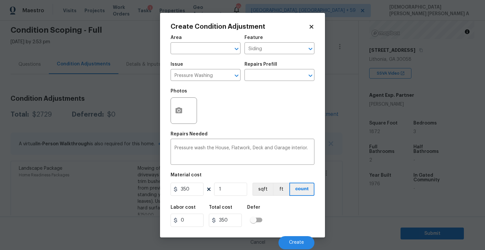
click at [270, 81] on div "Issue Pressure Washing ​ Repairs Prefill ​" at bounding box center [243, 71] width 144 height 27
click at [269, 73] on input "text" at bounding box center [270, 76] width 51 height 10
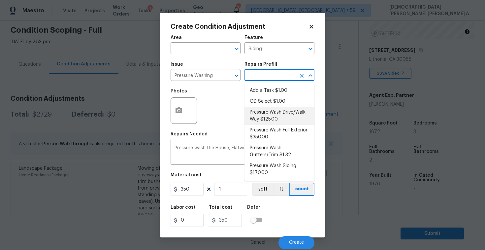
click at [265, 112] on li "Pressure Wash Drive/Walk Way $125.00" at bounding box center [280, 116] width 70 height 18
type textarea "Pressure wash the driveways/walkways as directed by the PM. Ensure that all deb…"
type input "125"
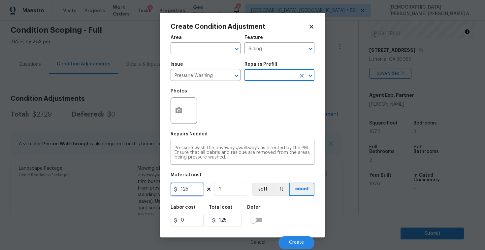
click at [191, 187] on input "125" at bounding box center [187, 188] width 33 height 13
type input "200"
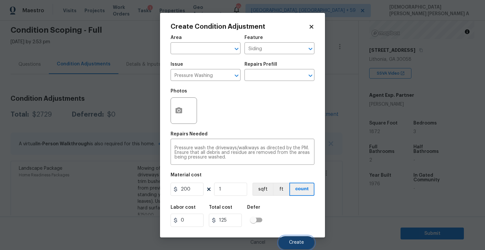
type input "200"
click at [296, 242] on span "Create" at bounding box center [296, 242] width 15 height 5
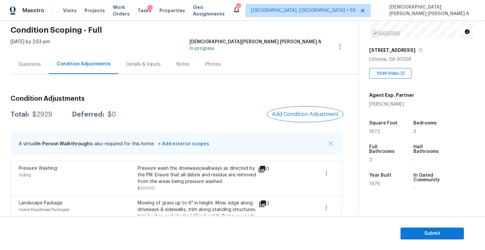
click at [288, 112] on span "Add Condition Adjustment" at bounding box center [305, 114] width 67 height 6
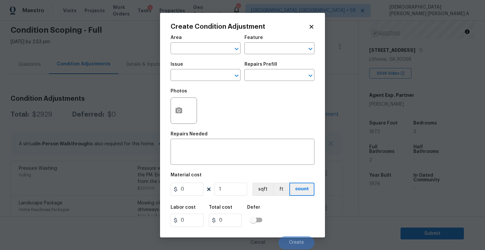
click at [196, 82] on span "Issue ​" at bounding box center [206, 71] width 70 height 27
click at [171, 116] on div at bounding box center [184, 110] width 26 height 26
click at [179, 117] on button "button" at bounding box center [179, 111] width 16 height 26
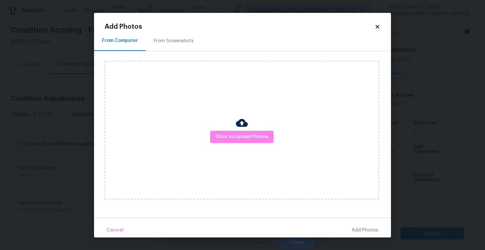
click at [173, 42] on div "From Screenshots" at bounding box center [174, 41] width 40 height 7
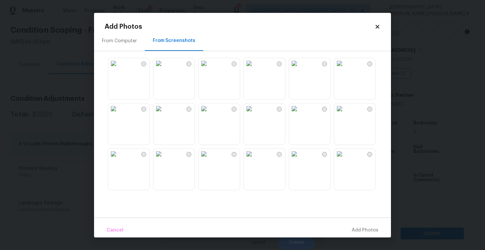
click at [300, 114] on img at bounding box center [294, 108] width 11 height 11
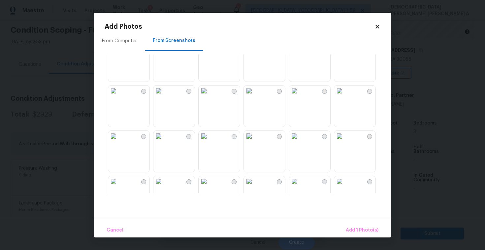
scroll to position [133, 0]
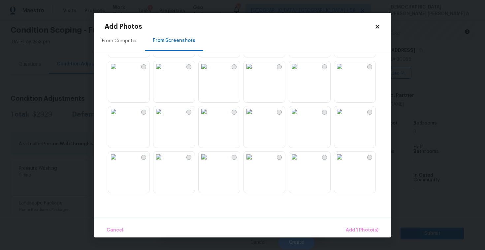
click at [209, 117] on img at bounding box center [204, 111] width 11 height 11
click at [363, 227] on span "Add 2 Photo(s)" at bounding box center [362, 230] width 34 height 8
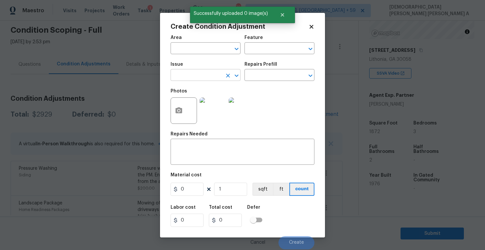
click at [210, 73] on input "text" at bounding box center [196, 76] width 51 height 10
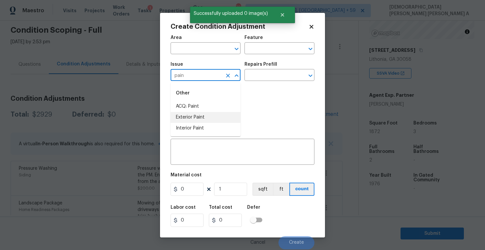
click at [211, 117] on li "Exterior Paint" at bounding box center [206, 117] width 70 height 11
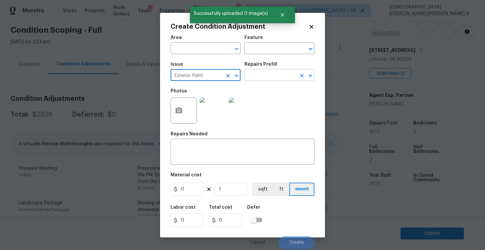
type input "Exterior Paint"
click at [264, 76] on input "text" at bounding box center [270, 76] width 51 height 10
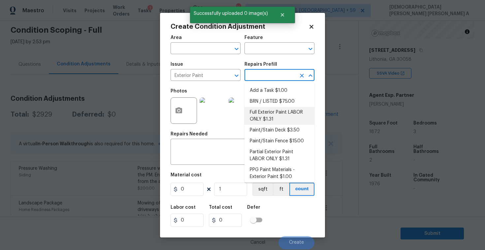
click at [269, 116] on li "Full Exterior Paint LABOR ONLY $1.31" at bounding box center [280, 116] width 70 height 18
type input "Overall Paint"
type textarea "Full Exterior Paint - Prep, mask and paint the exterior of the home. Ensure tha…"
type input "1.31"
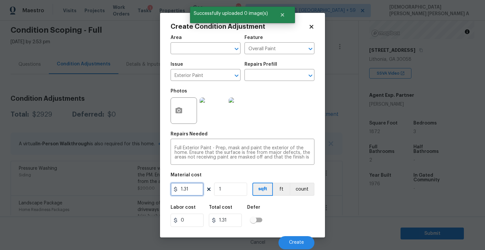
click at [191, 189] on input "1.31" at bounding box center [187, 188] width 33 height 13
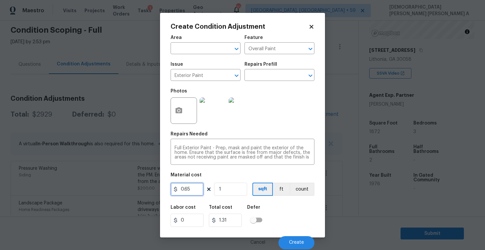
type input "0.65"
click at [233, 190] on input "1" at bounding box center [230, 188] width 33 height 13
type input "18"
type input "11.7"
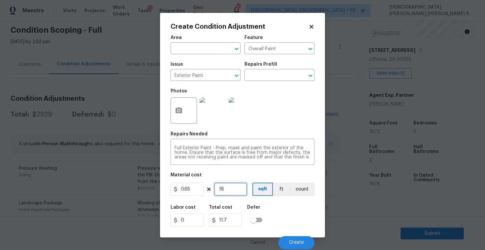
type input "187"
type input "121.55"
type input "1872"
type input "1216.8"
type input "1872"
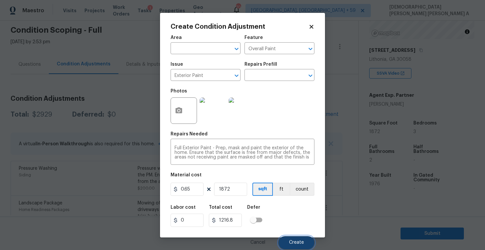
click at [295, 241] on span "Create" at bounding box center [296, 242] width 15 height 5
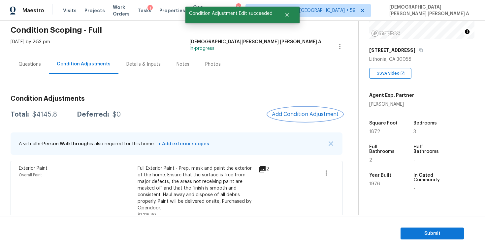
click at [290, 119] on button "Add Condition Adjustment" at bounding box center [305, 114] width 75 height 14
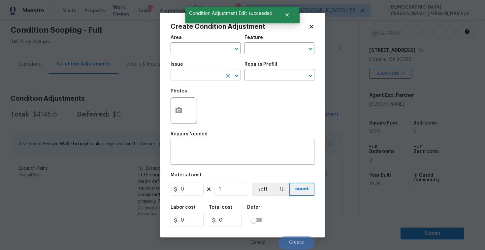
click at [202, 75] on input "text" at bounding box center [196, 76] width 51 height 10
click at [200, 105] on li "Siding" at bounding box center [206, 106] width 70 height 11
type input "Siding"
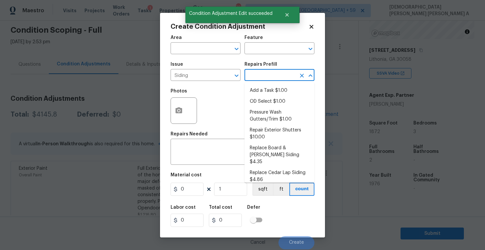
click at [281, 80] on input "text" at bounding box center [270, 76] width 51 height 10
click at [263, 119] on li "Pressure Wash Gutters/Trim $1.00" at bounding box center [280, 116] width 70 height 18
type input "Siding"
type textarea "Protect areas as needed for pressure washing. Pressure wash the gutters and tri…"
type input "1"
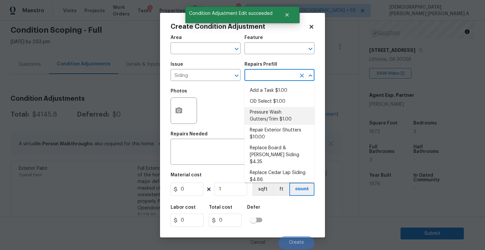
type input "1"
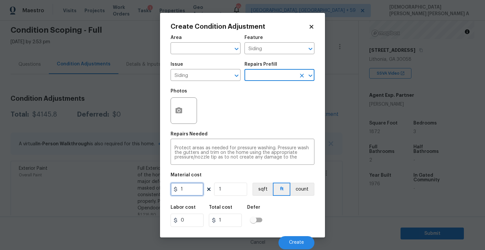
click at [194, 185] on input "1" at bounding box center [187, 188] width 33 height 13
type input "575"
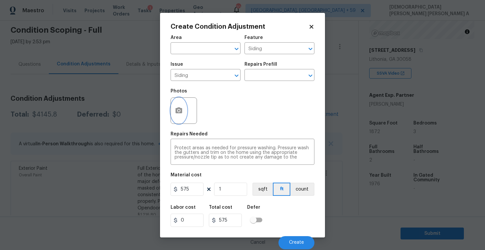
click at [179, 117] on button "button" at bounding box center [179, 111] width 16 height 26
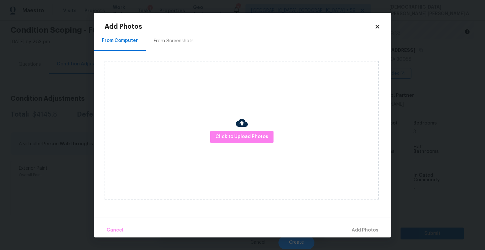
click at [174, 33] on div "From Screenshots" at bounding box center [174, 40] width 56 height 19
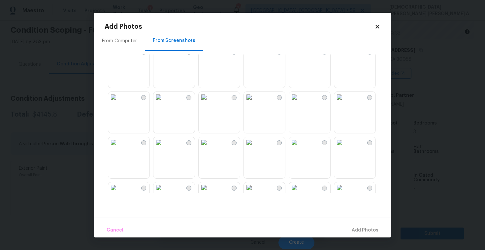
scroll to position [20, 0]
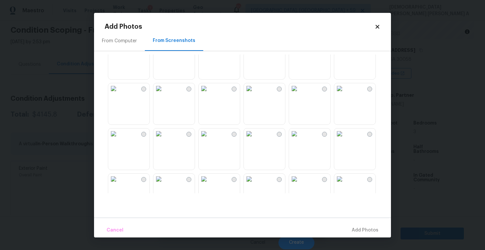
click at [300, 94] on img at bounding box center [294, 88] width 11 height 11
click at [354, 228] on span "Add 1 Photo(s)" at bounding box center [362, 230] width 33 height 8
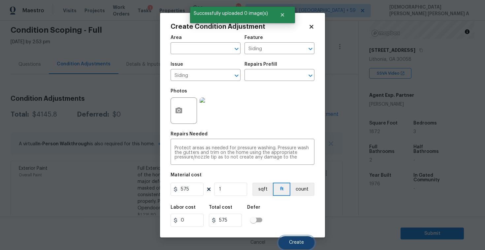
click at [297, 241] on span "Create" at bounding box center [296, 242] width 15 height 5
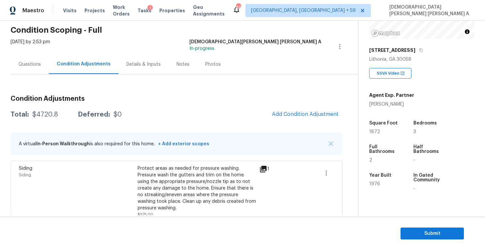
click at [37, 68] on div "Questions" at bounding box center [30, 63] width 38 height 19
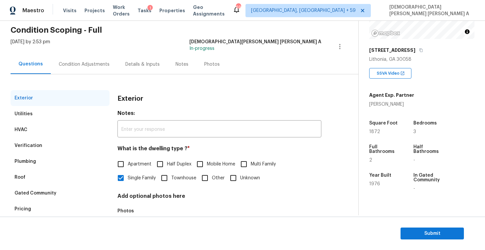
scroll to position [68, 0]
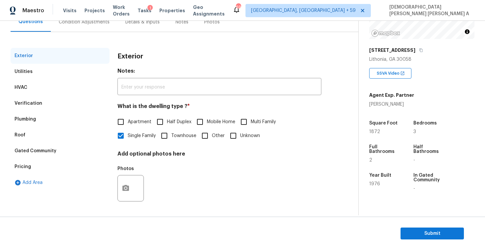
click at [26, 92] on div "HVAC" at bounding box center [60, 88] width 99 height 16
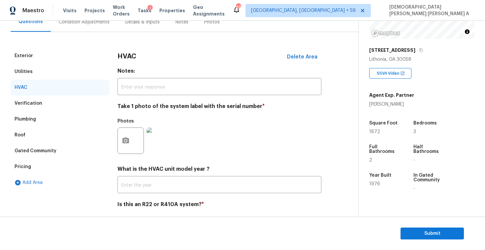
scroll to position [90, 0]
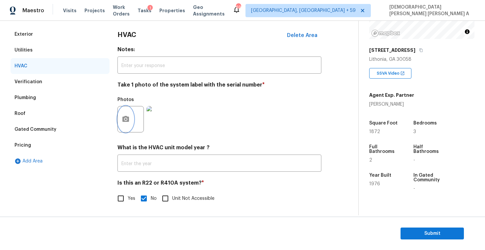
click at [127, 121] on icon "button" at bounding box center [125, 119] width 7 height 6
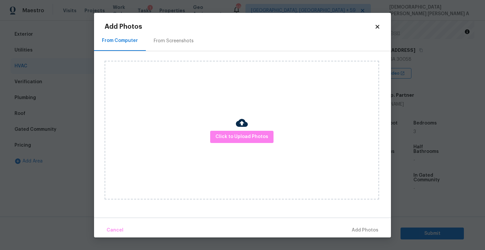
click at [258, 144] on div "Click to Upload Photos" at bounding box center [242, 130] width 275 height 139
click at [228, 144] on div "Click to Upload Photos" at bounding box center [242, 130] width 275 height 139
click at [232, 142] on button "Click to Upload Photos" at bounding box center [241, 137] width 63 height 12
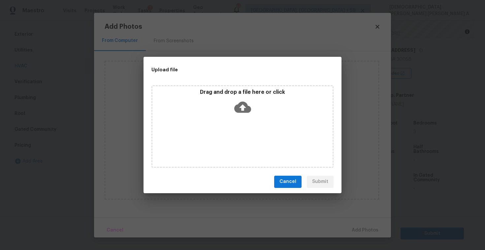
click at [237, 129] on div "Drag and drop a file here or click" at bounding box center [242, 126] width 182 height 82
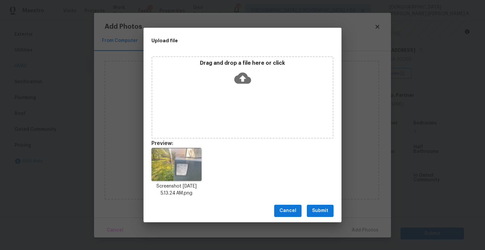
click at [319, 213] on span "Submit" at bounding box center [320, 211] width 16 height 8
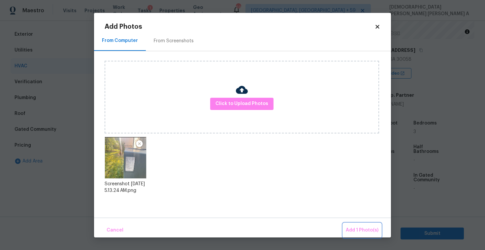
click at [351, 225] on button "Add 1 Photo(s)" at bounding box center [362, 230] width 38 height 14
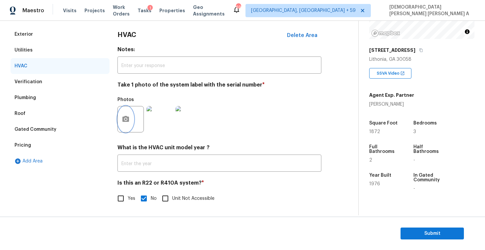
scroll to position [0, 0]
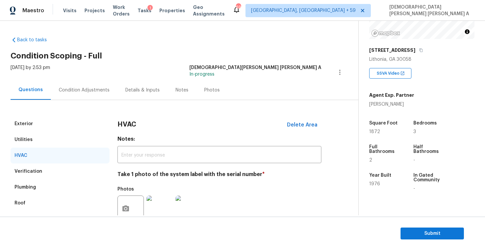
click at [88, 88] on div "Condition Adjustments" at bounding box center [84, 90] width 51 height 7
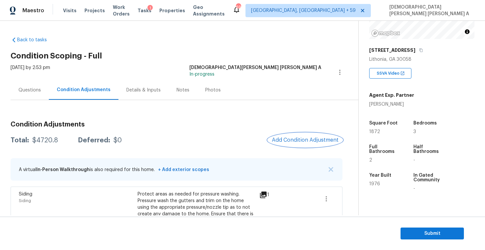
click at [298, 145] on button "Add Condition Adjustment" at bounding box center [305, 140] width 75 height 14
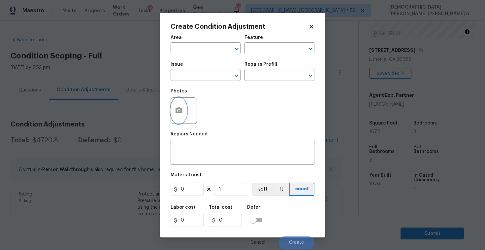
click at [179, 114] on icon "button" at bounding box center [179, 111] width 8 height 8
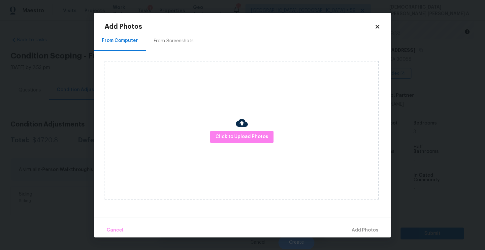
click at [243, 143] on div "Click to Upload Photos" at bounding box center [242, 130] width 275 height 139
click at [244, 141] on button "Click to Upload Photos" at bounding box center [241, 137] width 63 height 12
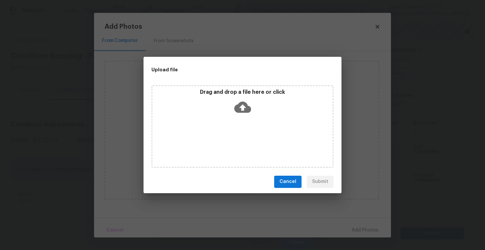
click at [244, 141] on div "Drag and drop a file here or click" at bounding box center [242, 126] width 182 height 82
